Goal: Task Accomplishment & Management: Use online tool/utility

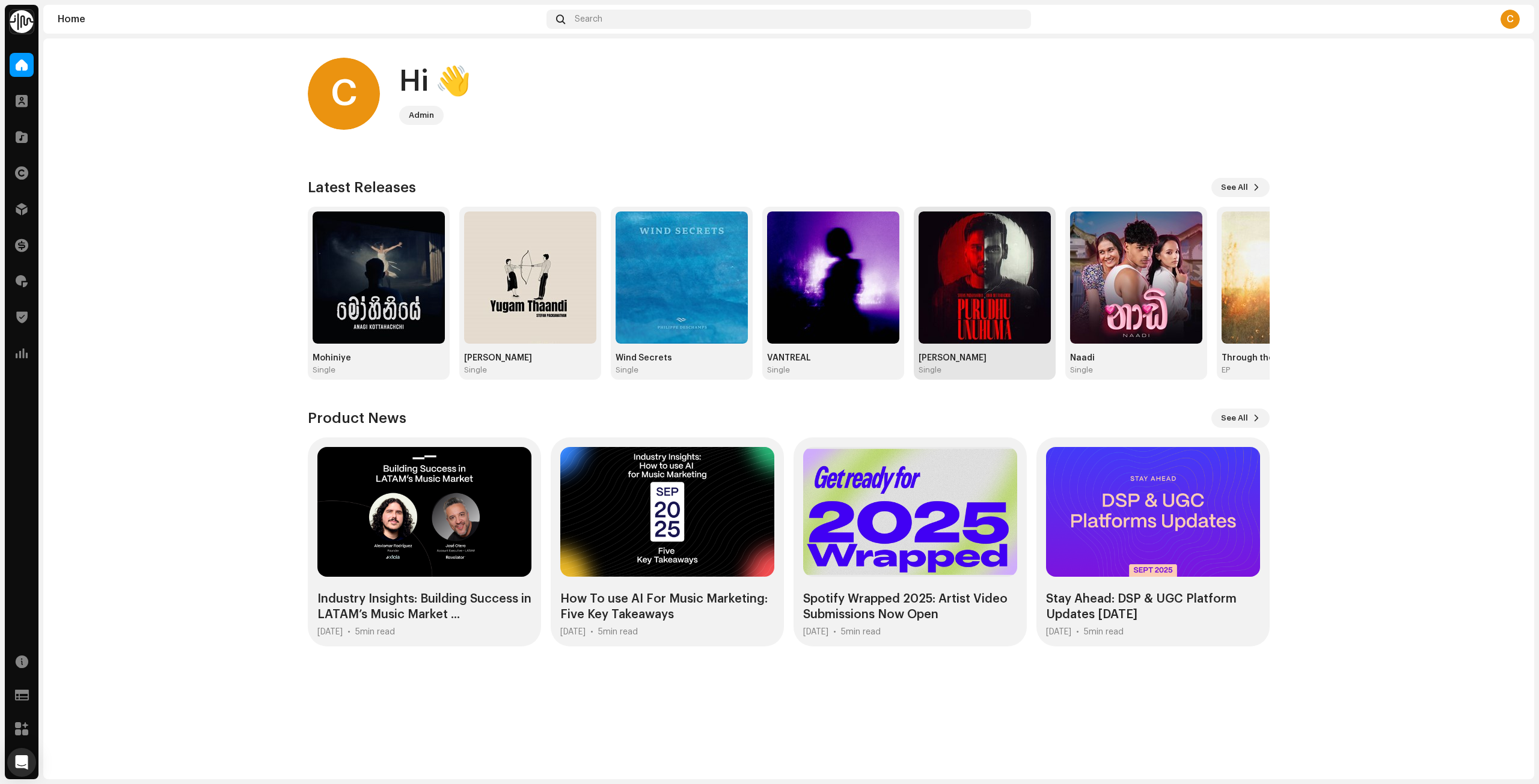
click at [981, 364] on div "Purudu Unuhuma Single" at bounding box center [985, 364] width 132 height 22
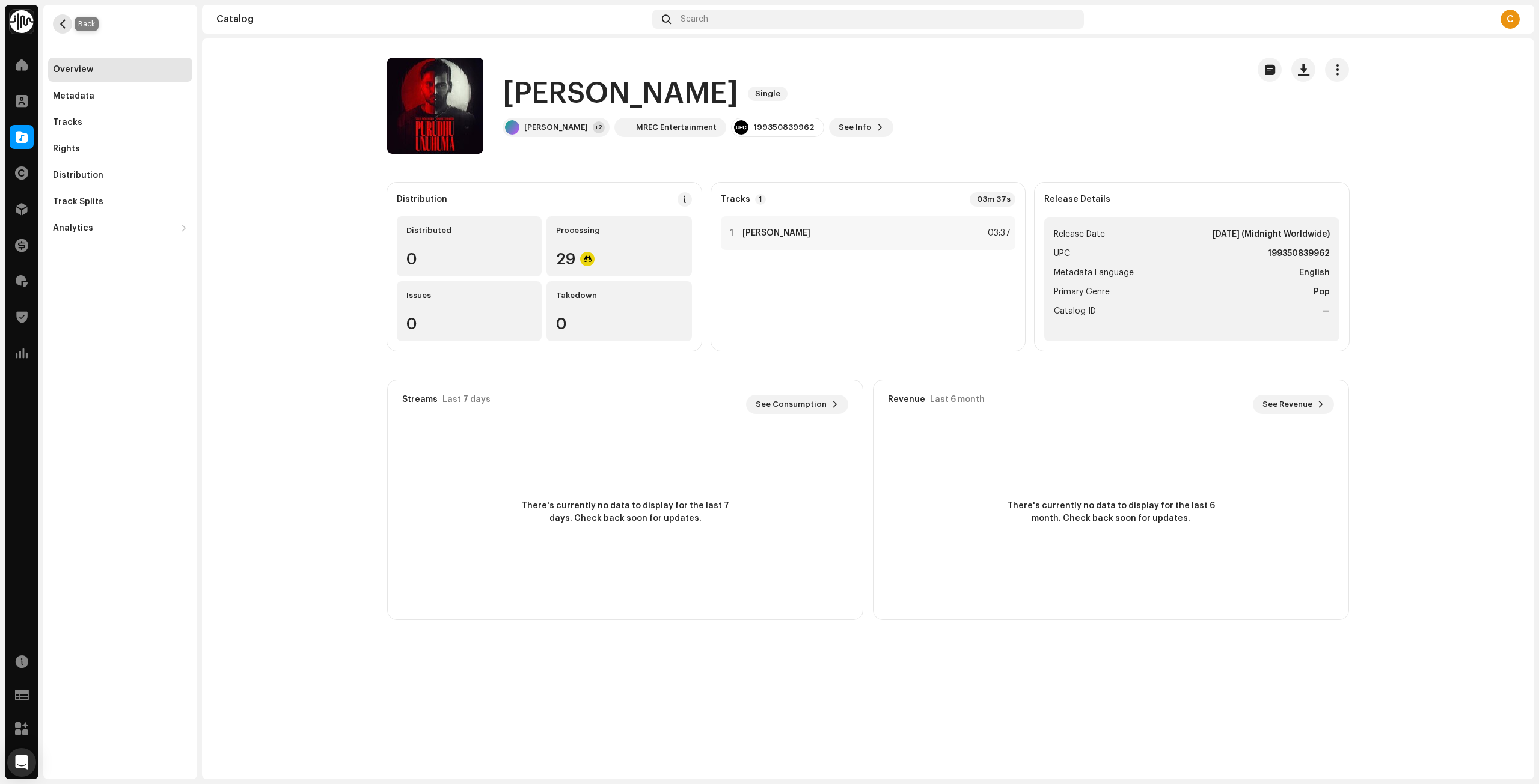
click at [65, 23] on span "button" at bounding box center [63, 24] width 9 height 10
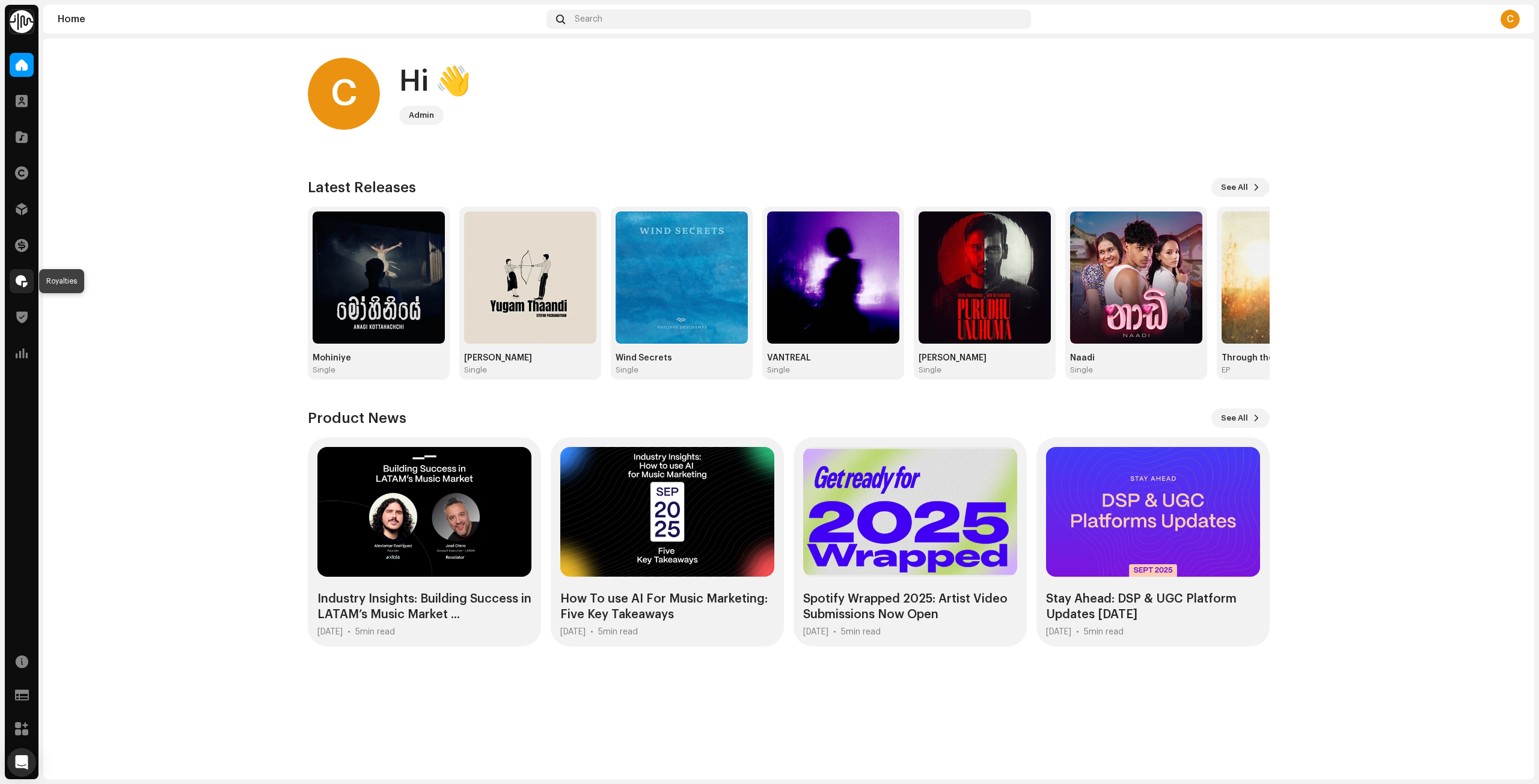
click at [23, 278] on span at bounding box center [21, 281] width 12 height 10
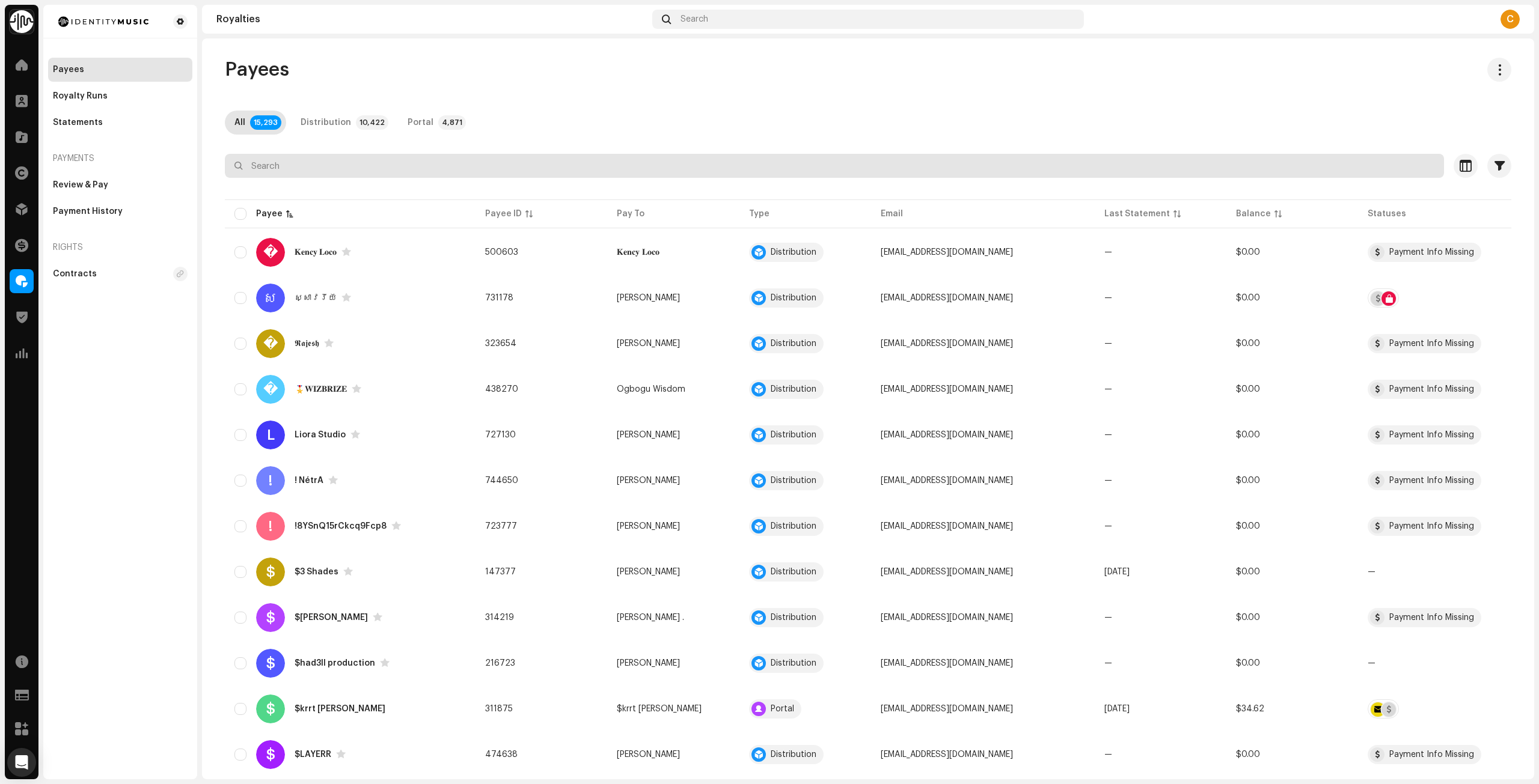
click at [388, 166] on input "text" at bounding box center [834, 166] width 1219 height 24
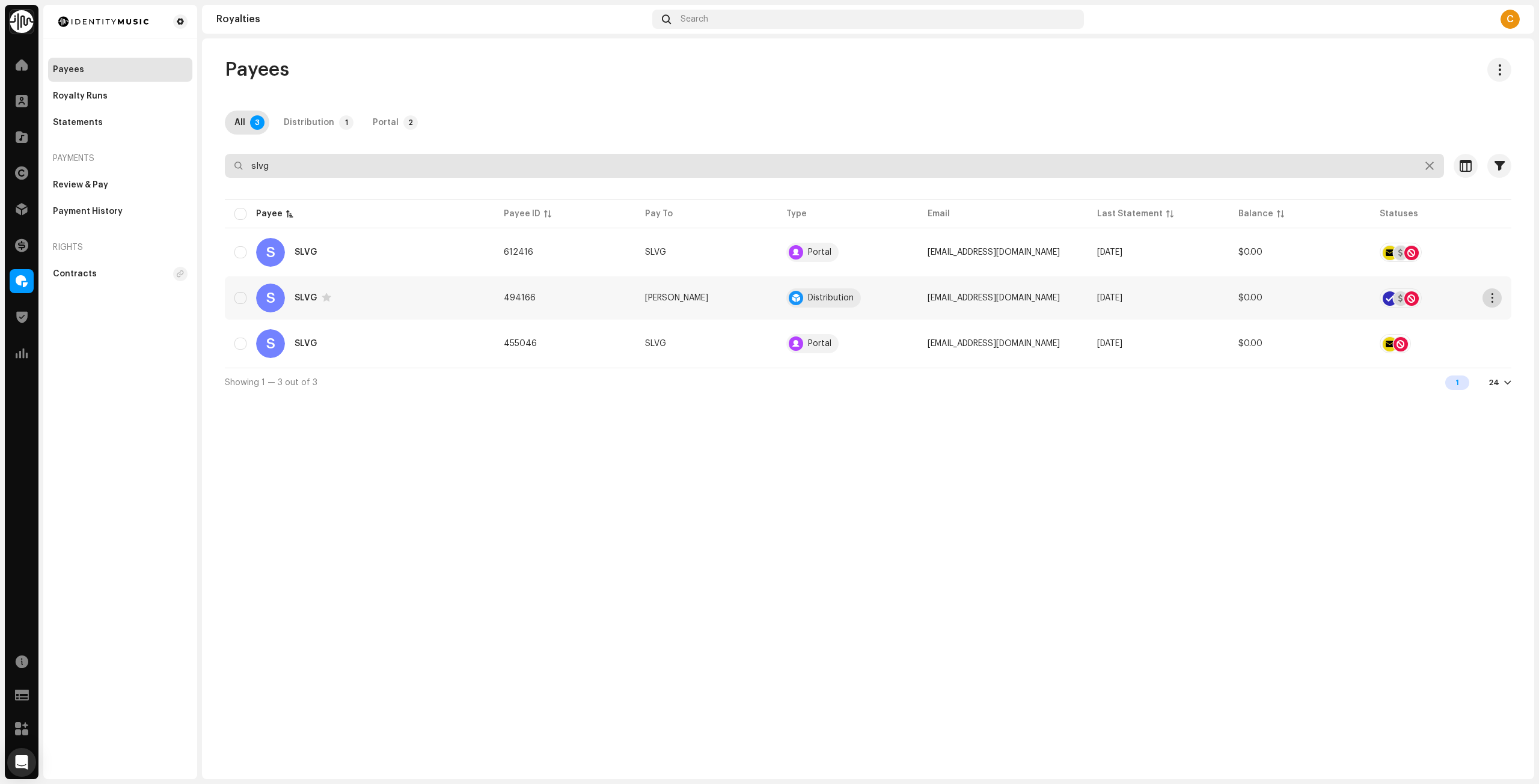
type input "slvg"
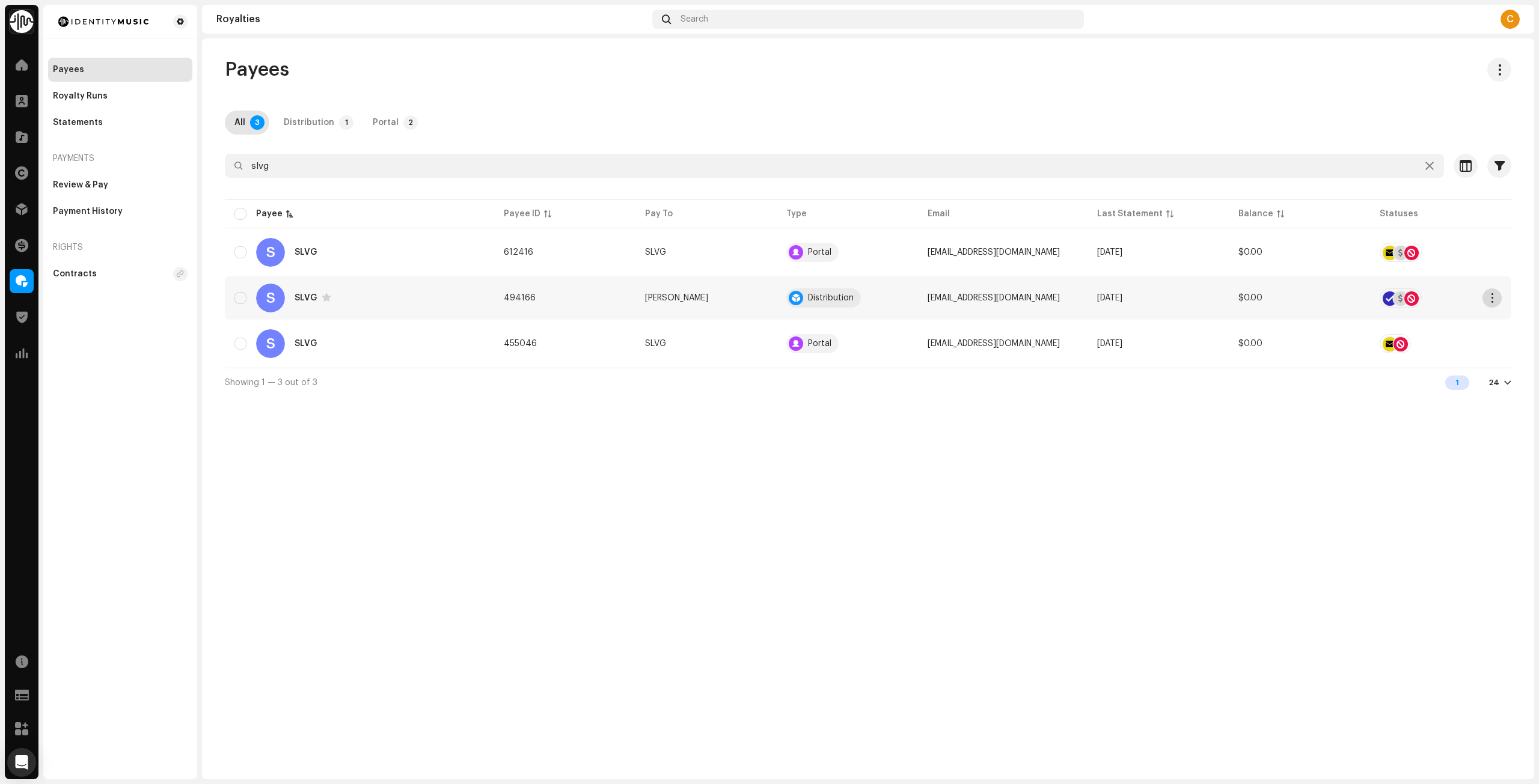
click at [1491, 298] on span "button" at bounding box center [1493, 298] width 9 height 10
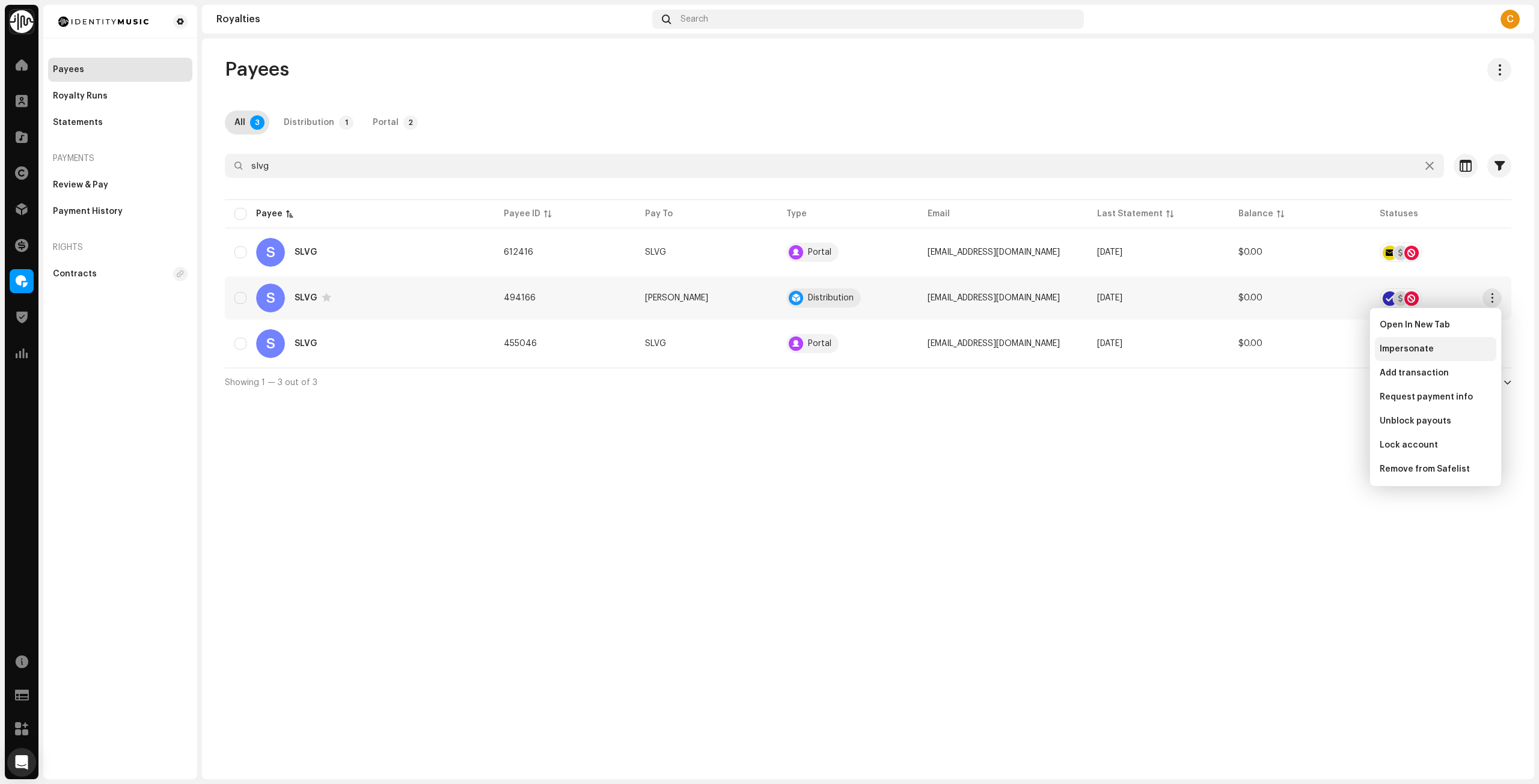
click at [1420, 349] on span "Impersonate" at bounding box center [1407, 349] width 54 height 10
